Goal: Browse casually: Explore the website without a specific task or goal

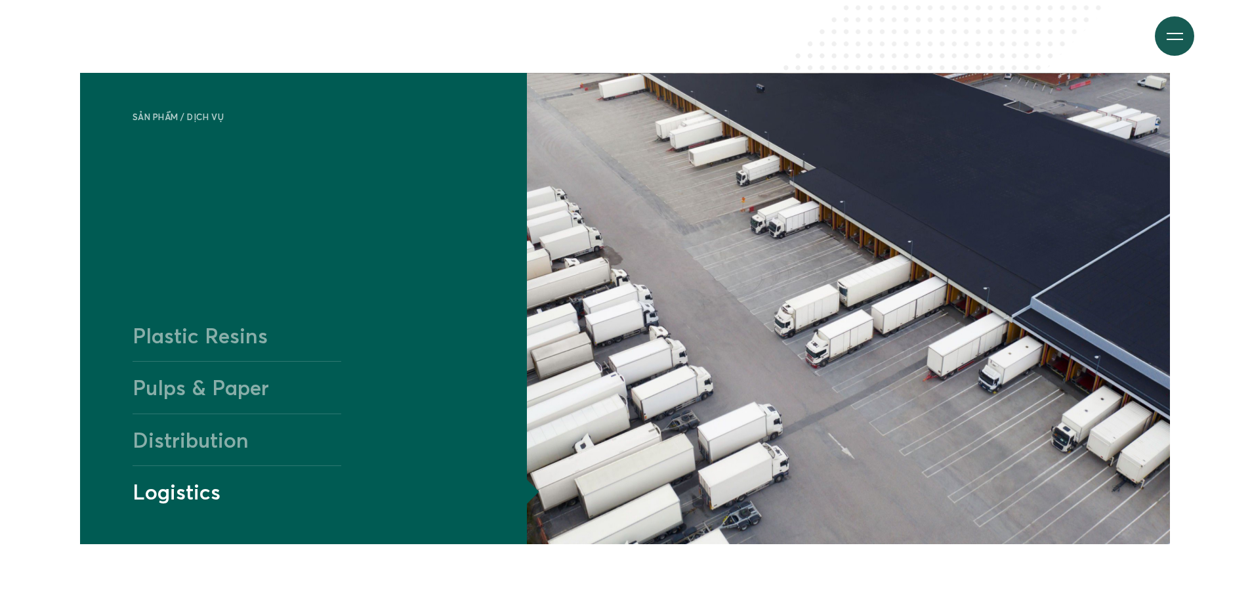
scroll to position [1313, 0]
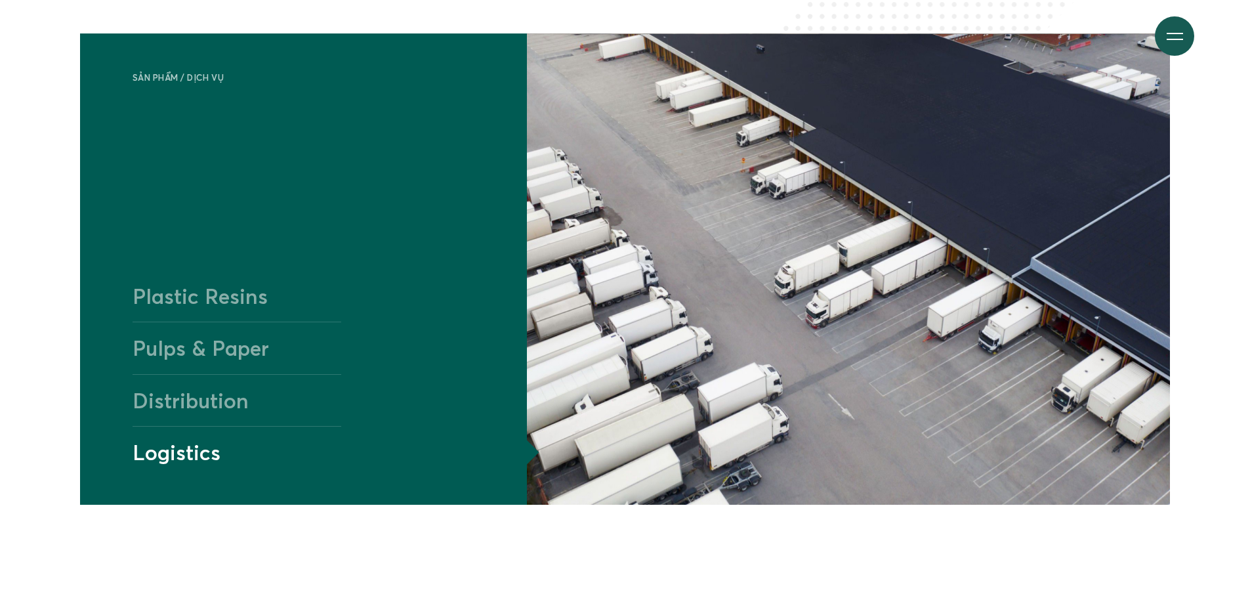
click at [260, 306] on h4 "Plastic Resins" at bounding box center [237, 295] width 209 height 51
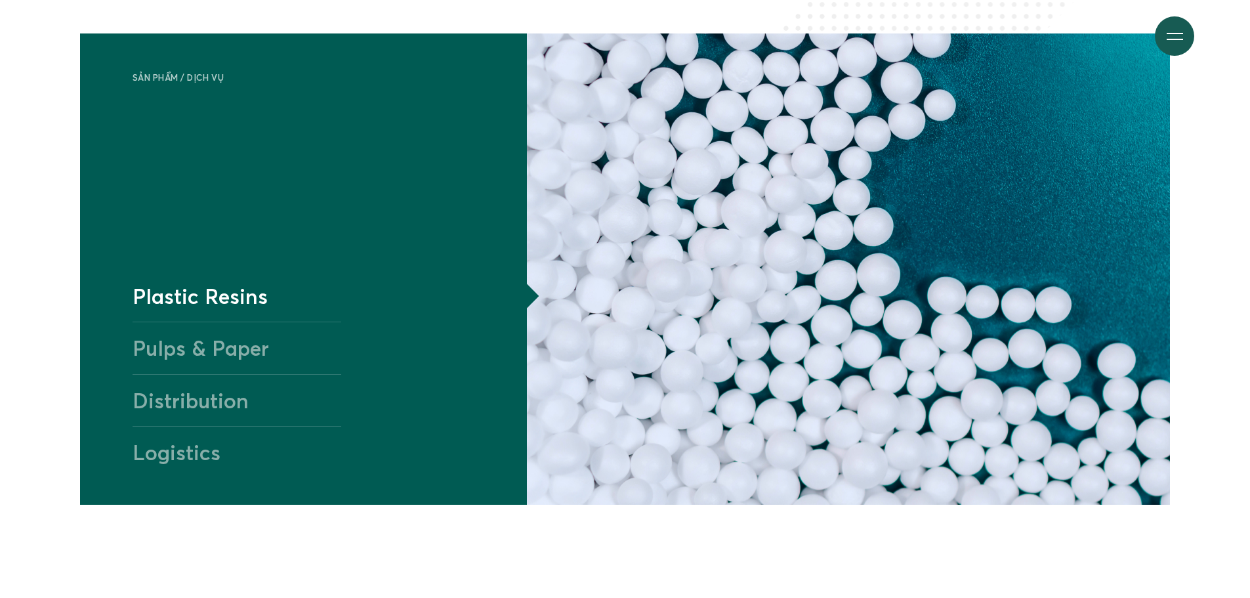
click at [204, 343] on h4 "Pulps & Paper" at bounding box center [237, 348] width 209 height 52
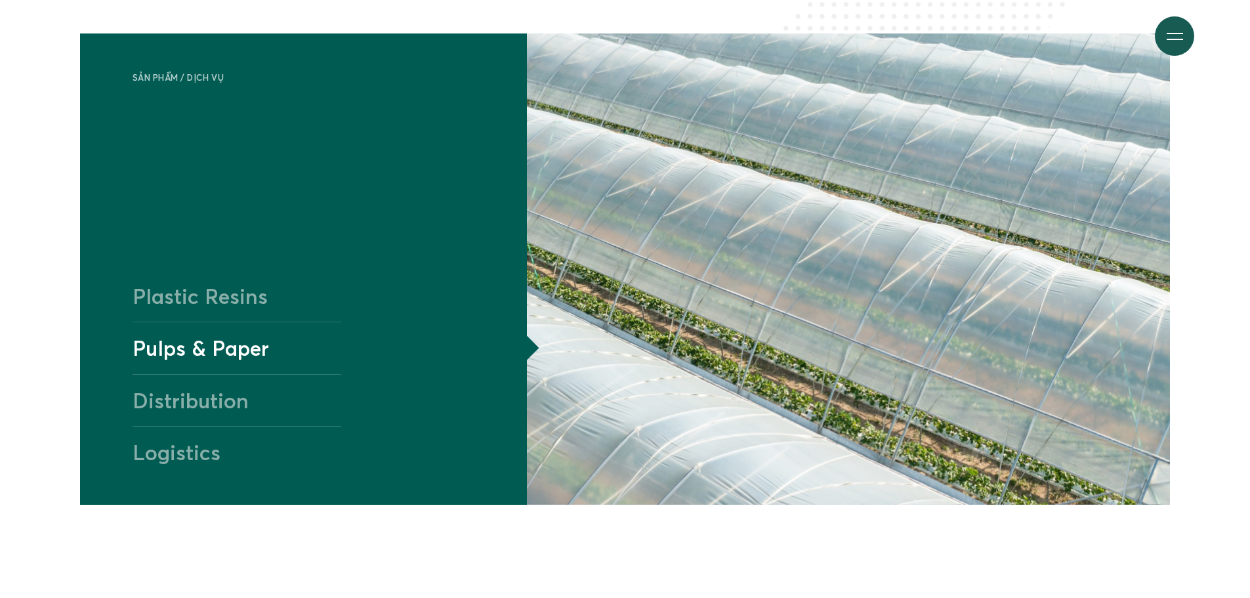
click at [215, 400] on h4 "Distribution" at bounding box center [237, 400] width 209 height 52
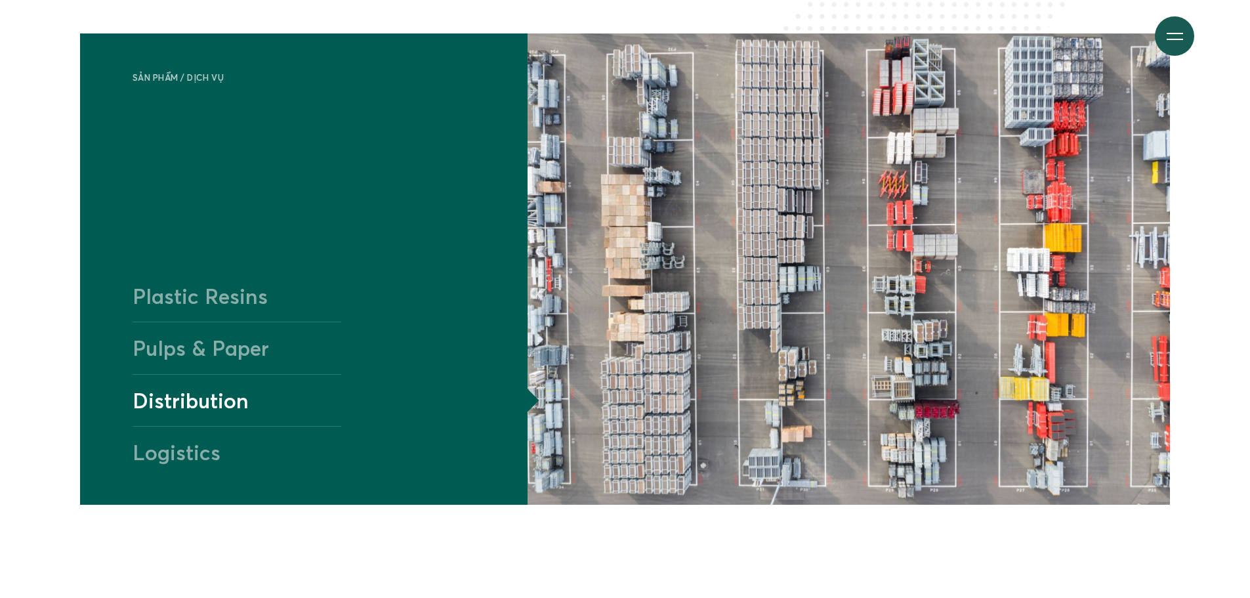
click at [198, 447] on h4 "Logistics" at bounding box center [237, 452] width 209 height 52
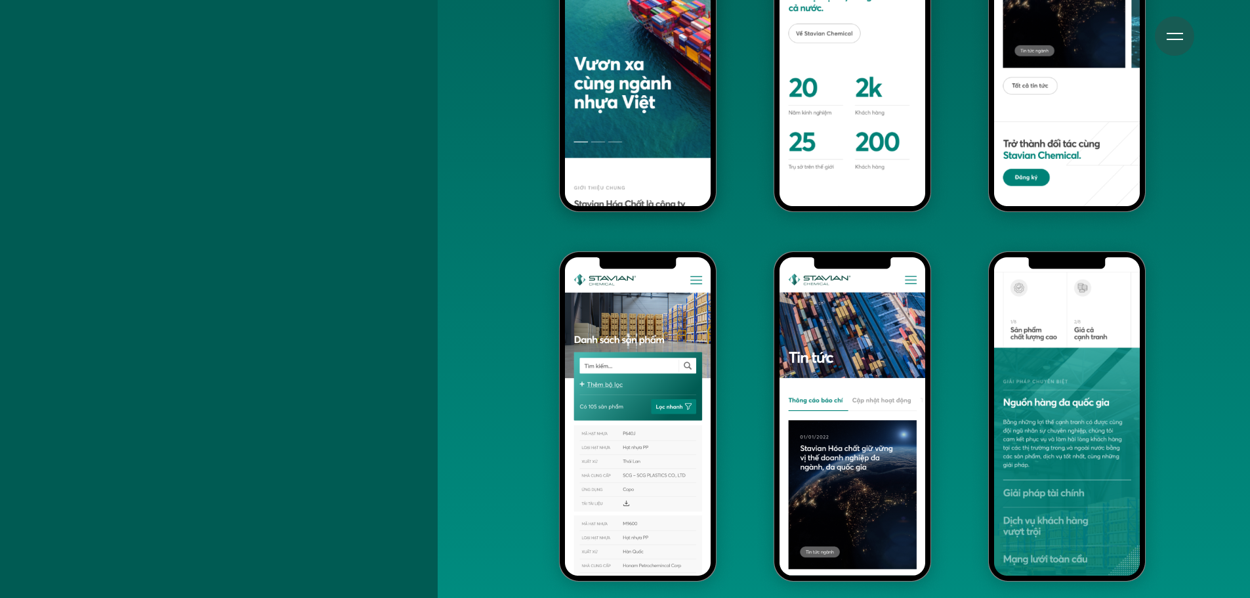
scroll to position [11116, 0]
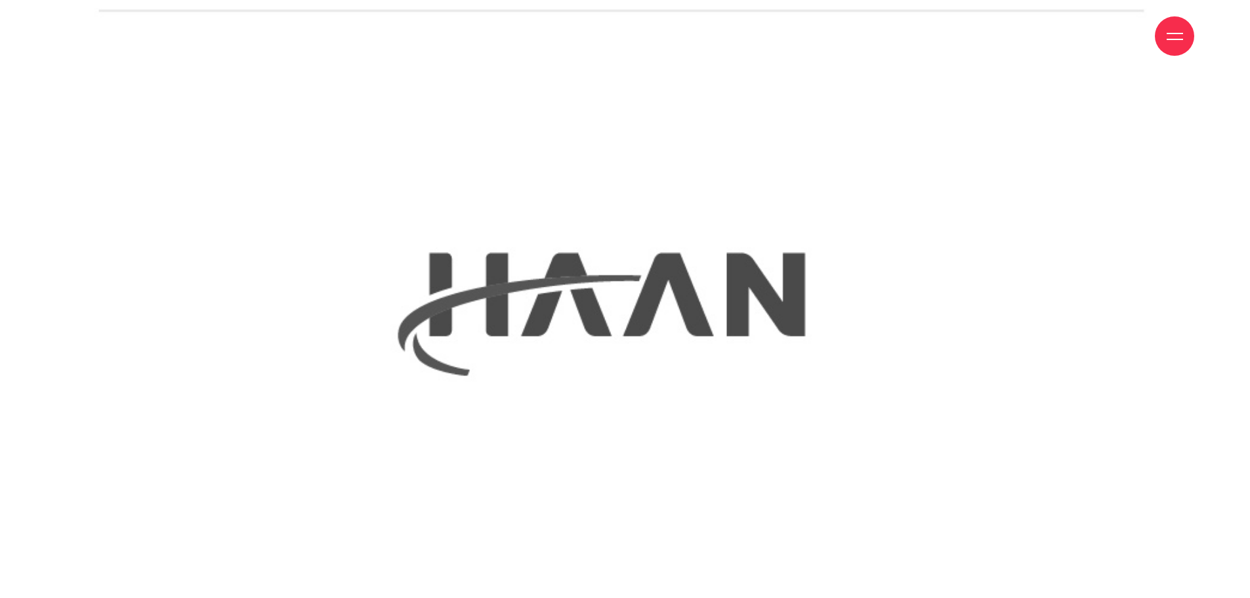
scroll to position [2100, 0]
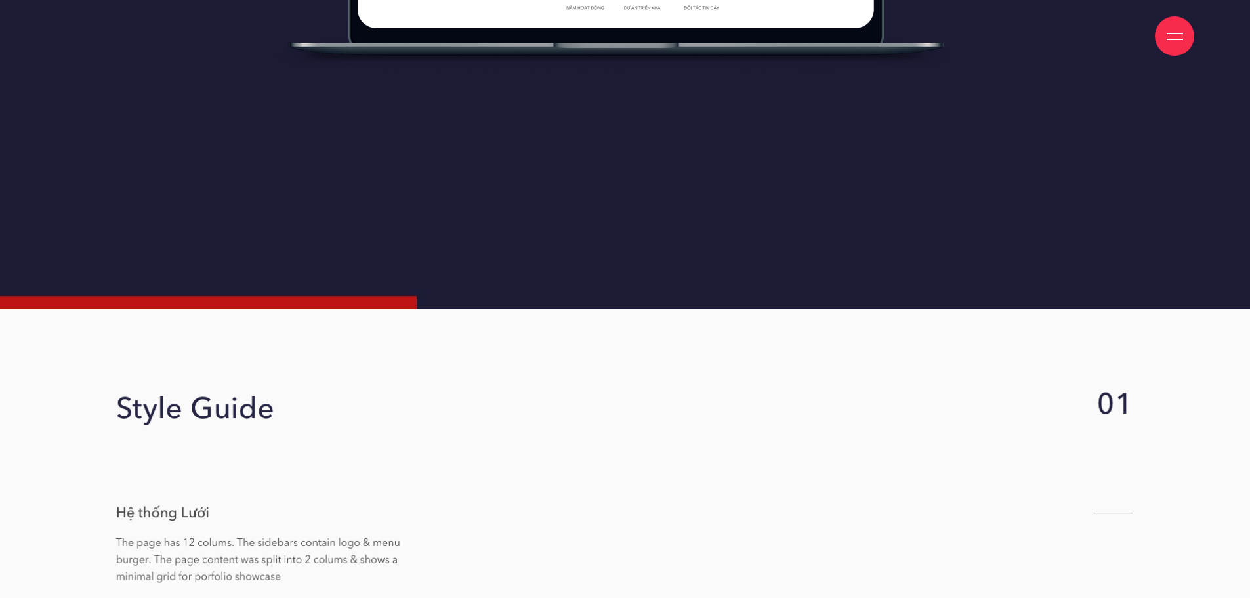
scroll to position [1707, 0]
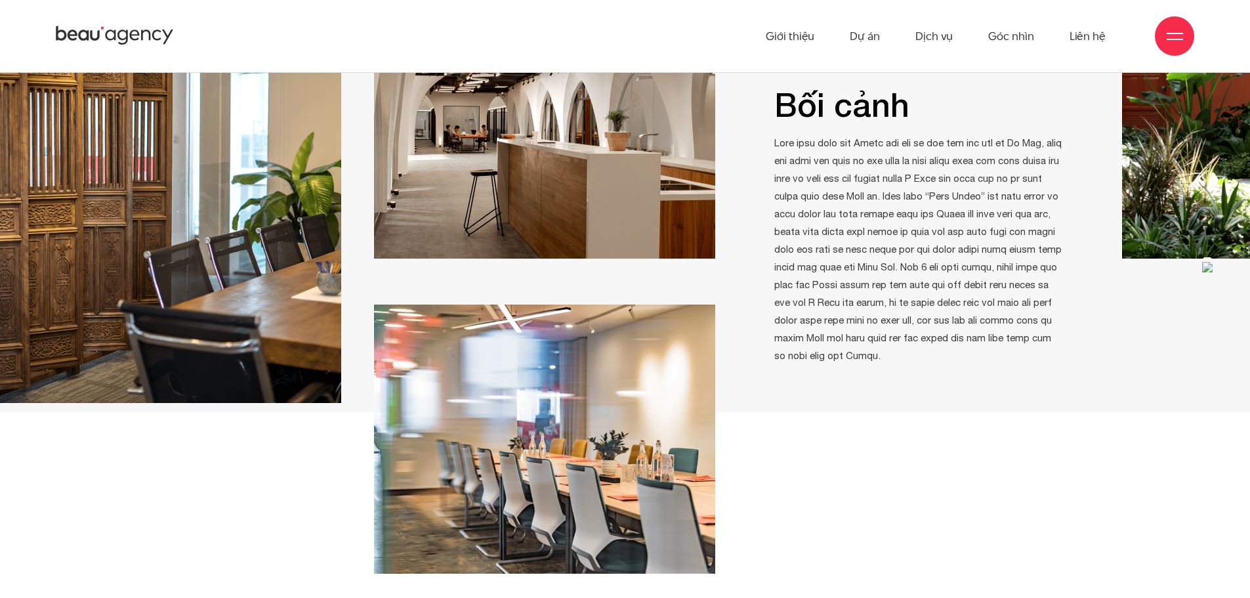
scroll to position [1247, 0]
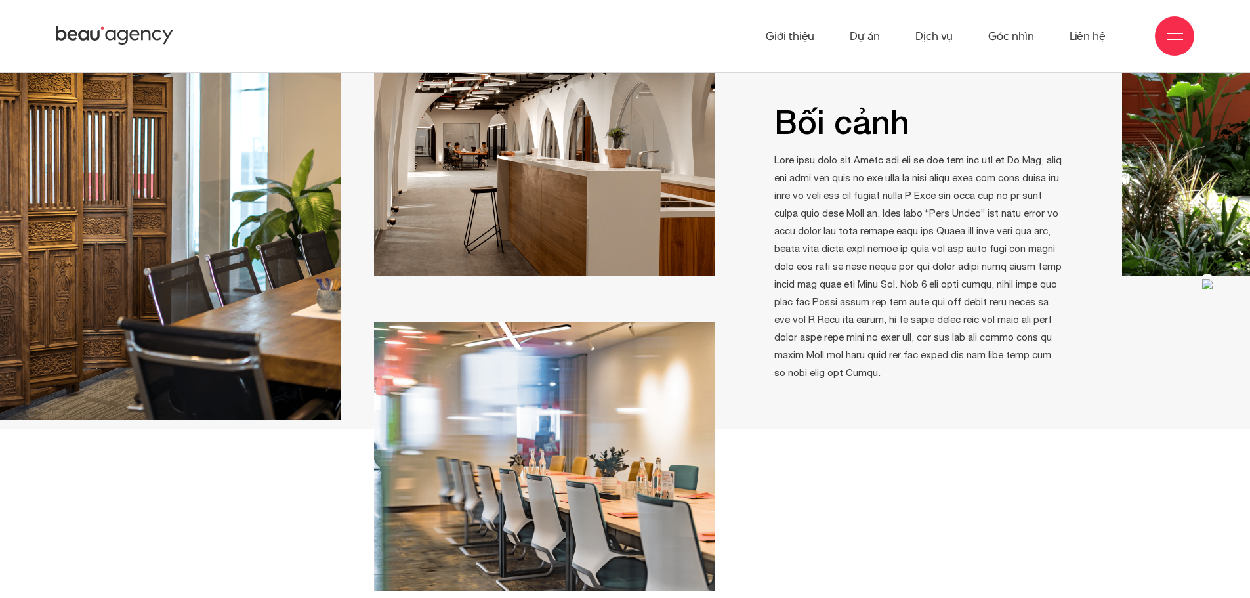
drag, startPoint x: 621, startPoint y: 303, endPoint x: 293, endPoint y: 288, distance: 328.5
click at [374, 298] on div at bounding box center [544, 291] width 341 height 597
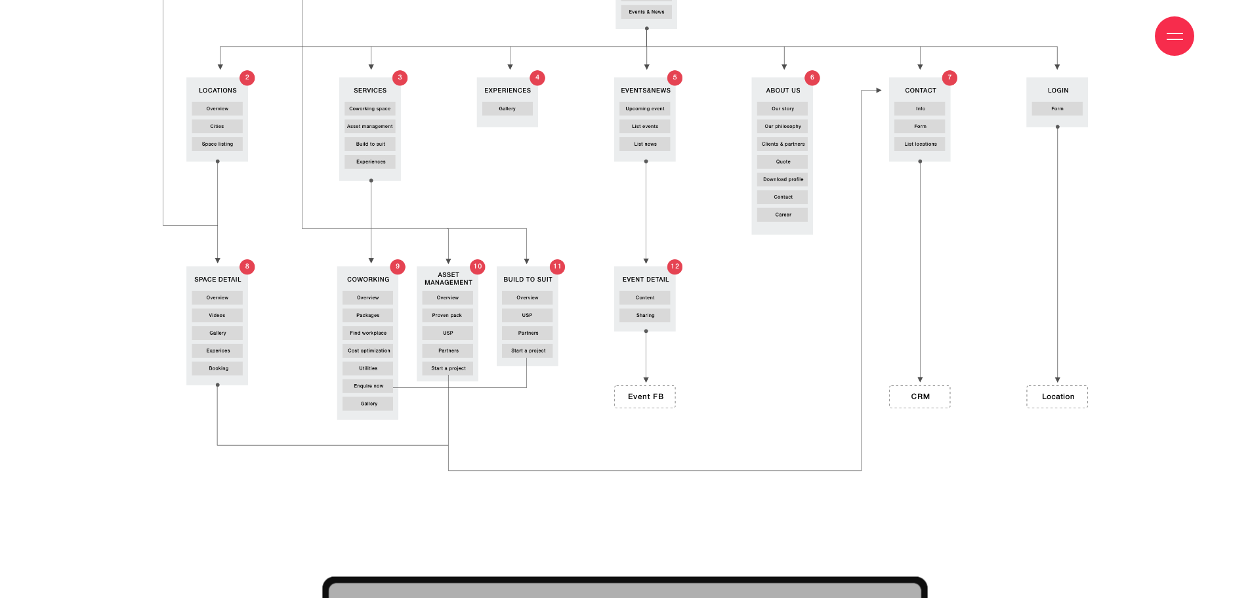
scroll to position [4595, 0]
